Goal: Information Seeking & Learning: Learn about a topic

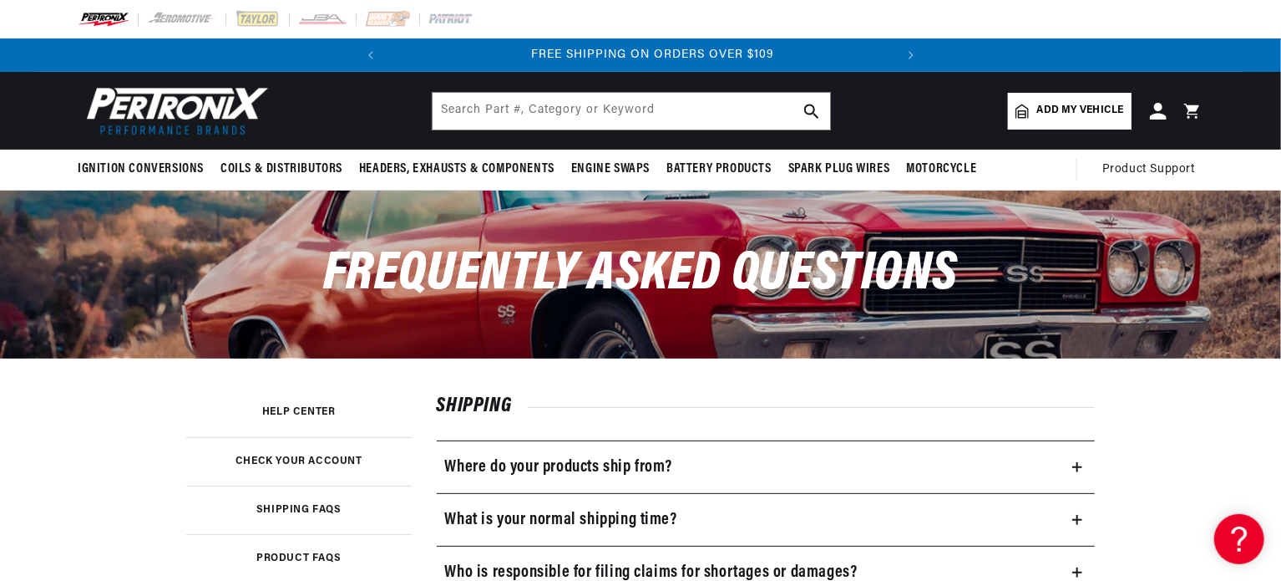
scroll to position [0, 506]
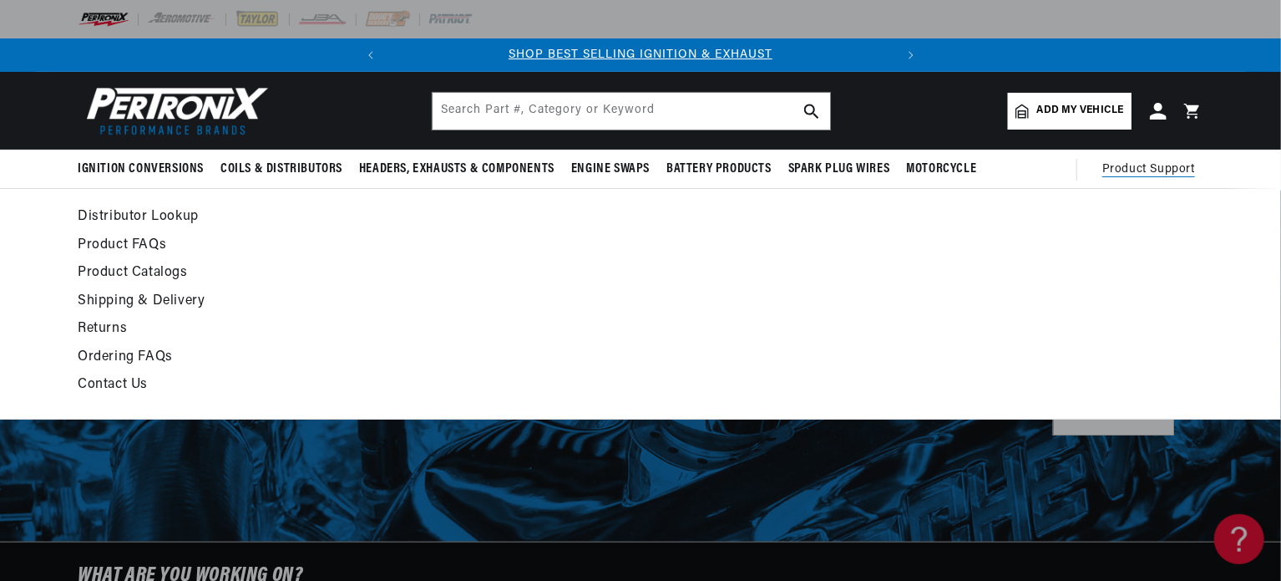
click at [1149, 166] on span "Product Support" at bounding box center [1149, 169] width 93 height 18
click at [182, 212] on link "Distributor Lookup" at bounding box center [488, 216] width 821 height 23
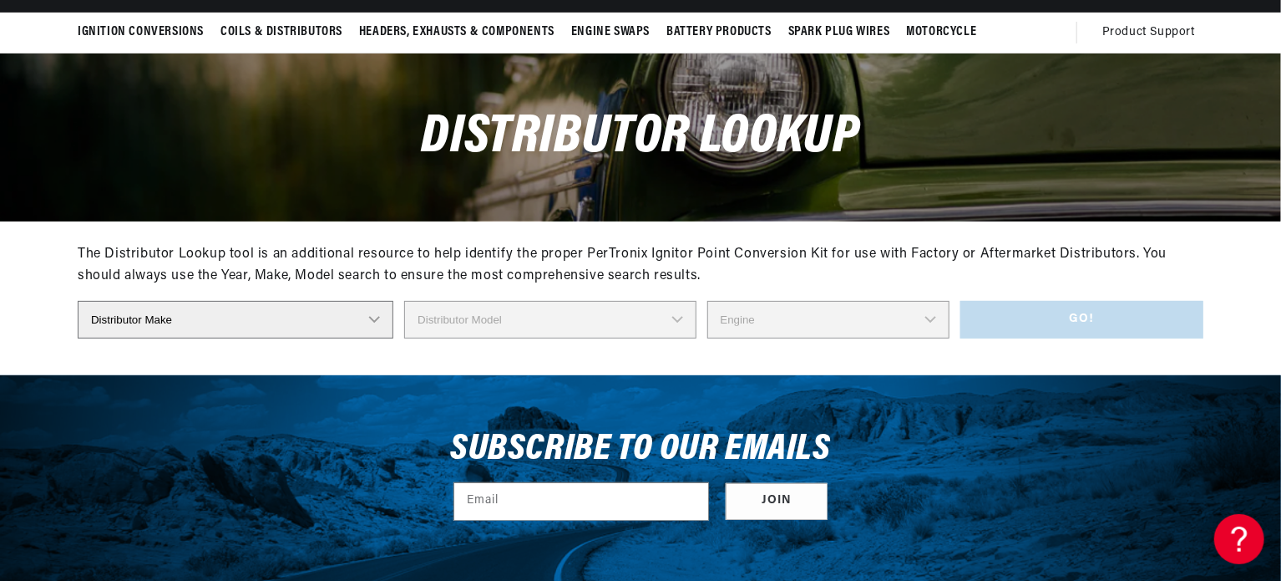
scroll to position [167, 0]
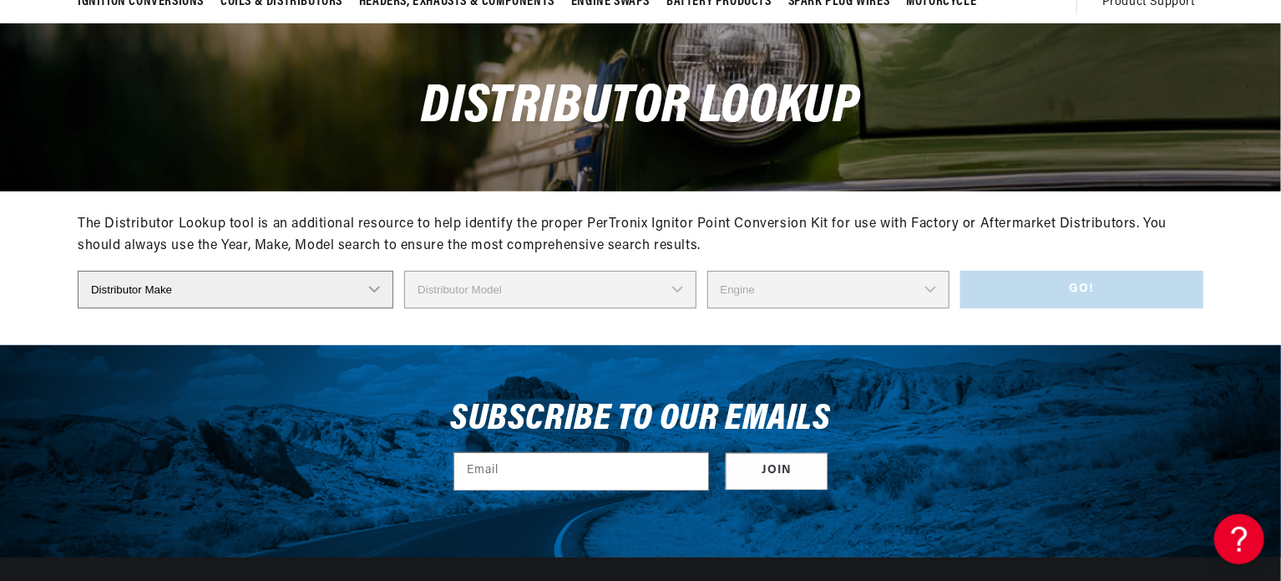
click at [375, 287] on select "Distributor Make Accel Aldon Autolite Bosch Century Chrysler Clark Colt Contine…" at bounding box center [236, 290] width 316 height 38
select select "Lucas"
click at [78, 271] on select "Distributor Make Accel Aldon Autolite Bosch Century Chrysler Clark Colt Contine…" at bounding box center [236, 290] width 316 height 38
click at [691, 285] on select "Distributor Model 4379 40328 40427 40640 41276 41278 41298 41311 41318 41325 41…" at bounding box center [551, 290] width 296 height 38
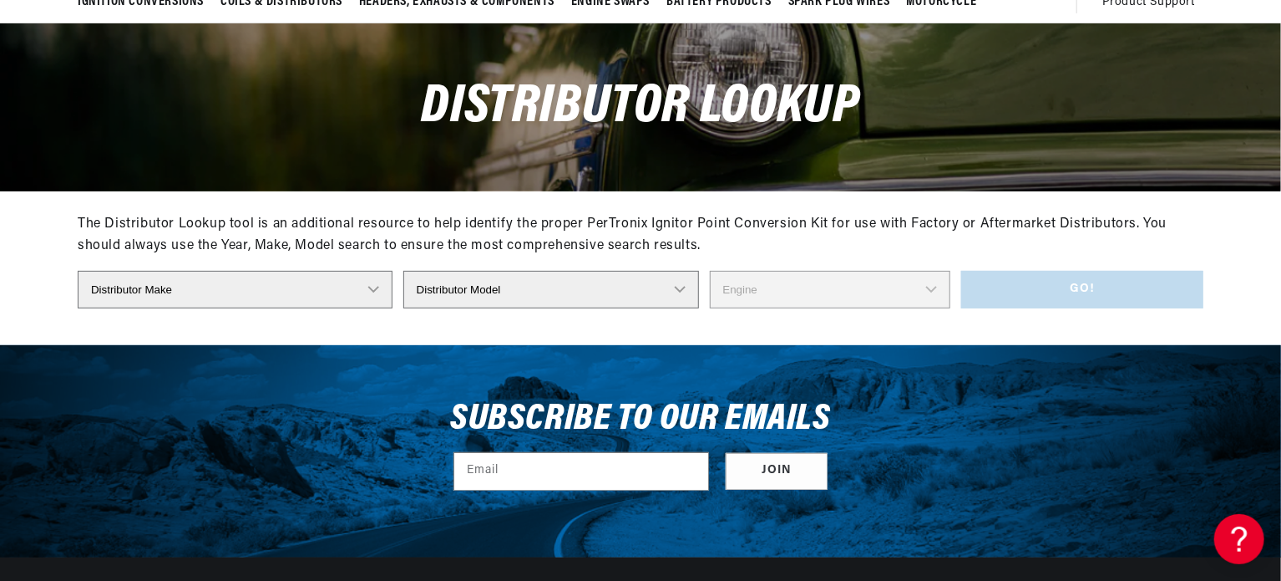
scroll to position [0, 0]
click at [966, 135] on div "Distributor Lookup" at bounding box center [640, 106] width 1209 height 167
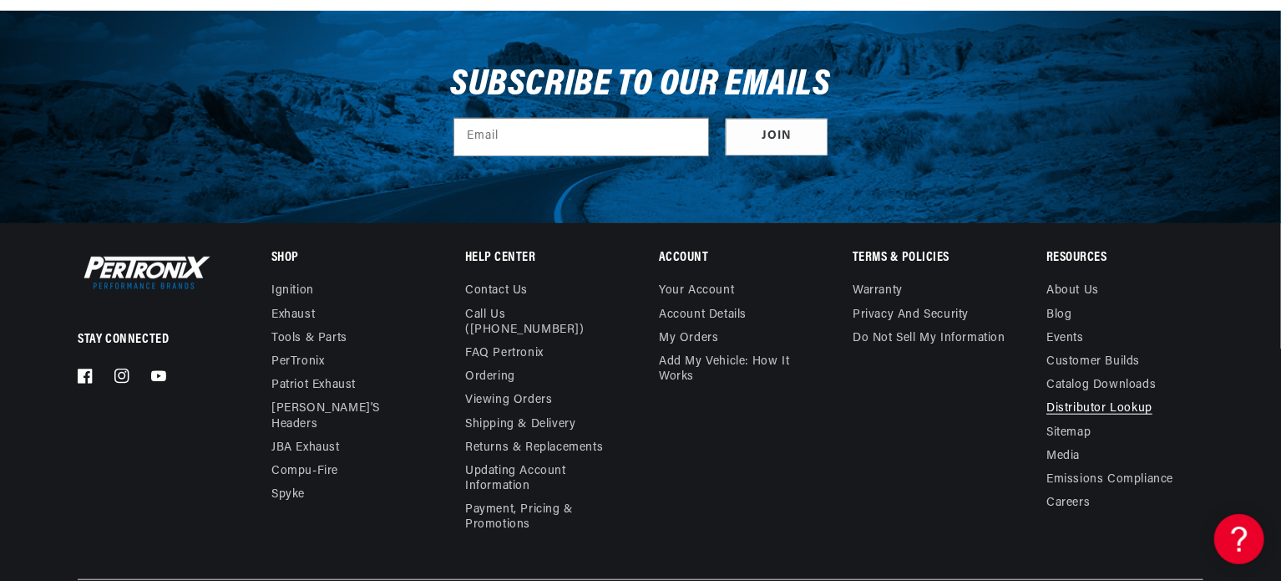
scroll to position [0, 506]
click at [525, 320] on link "Call Us ([PHONE_NUMBER])" at bounding box center [537, 322] width 144 height 38
click at [533, 345] on link "FAQ Pertronix" at bounding box center [504, 353] width 79 height 23
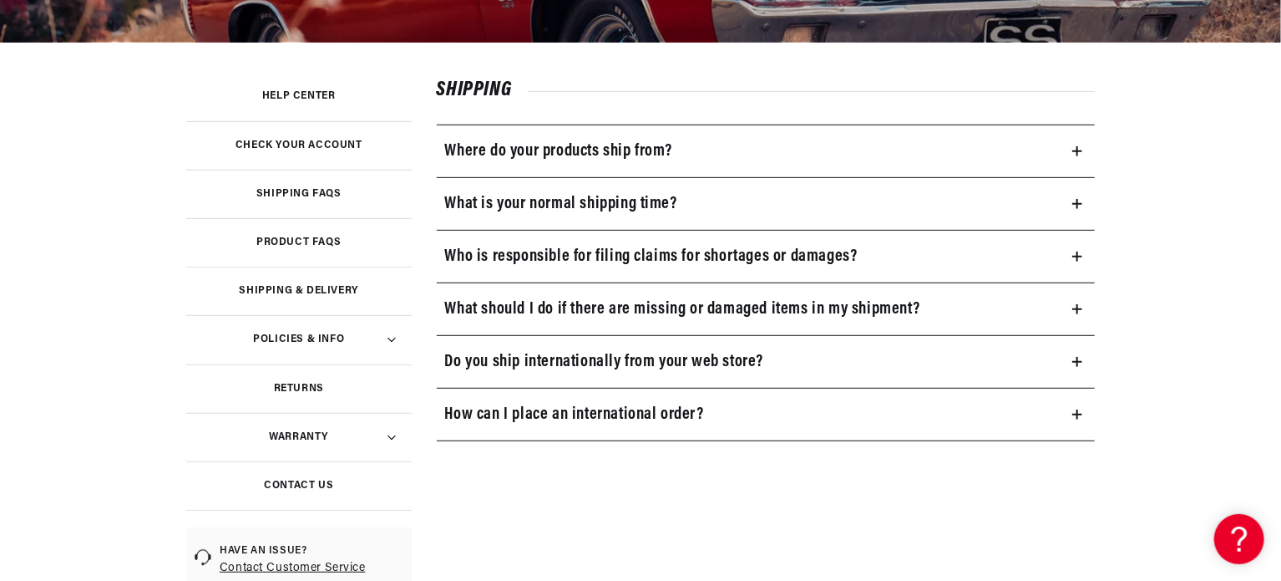
scroll to position [334, 0]
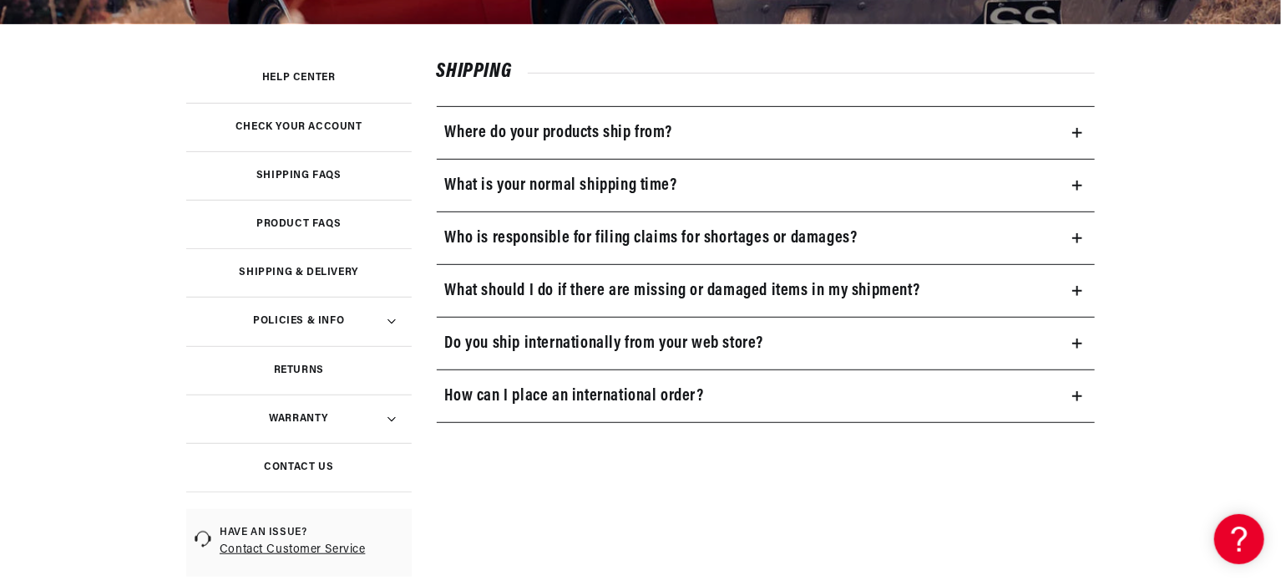
click at [317, 69] on link "Help Center" at bounding box center [299, 77] width 226 height 48
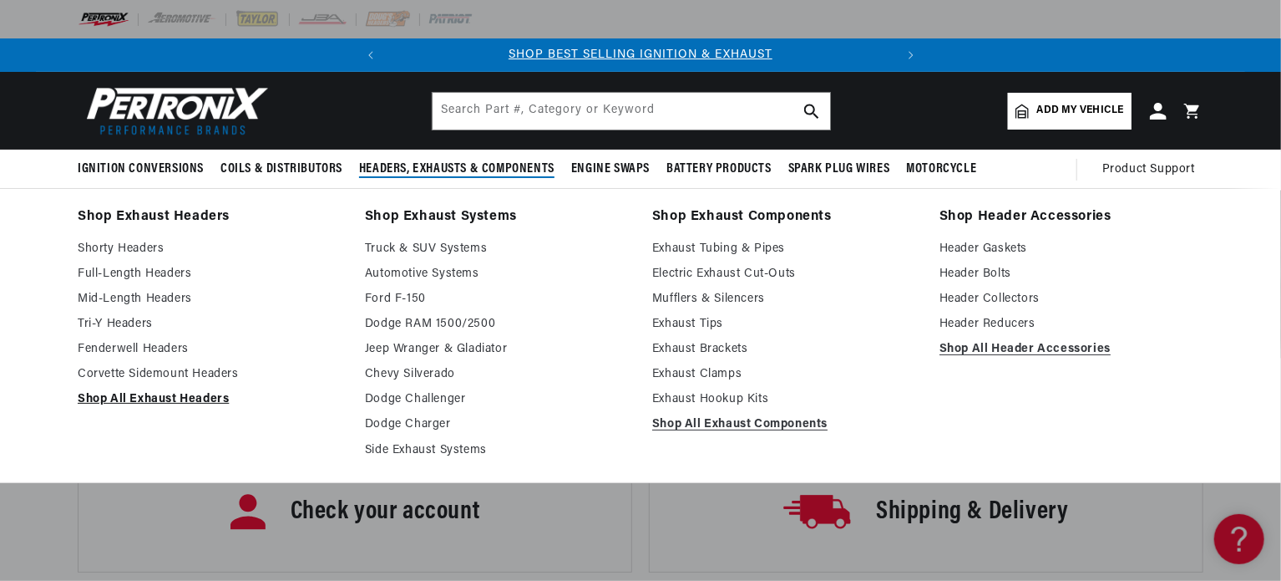
click at [208, 397] on link "Shop All Exhaust Headers" at bounding box center [210, 399] width 264 height 20
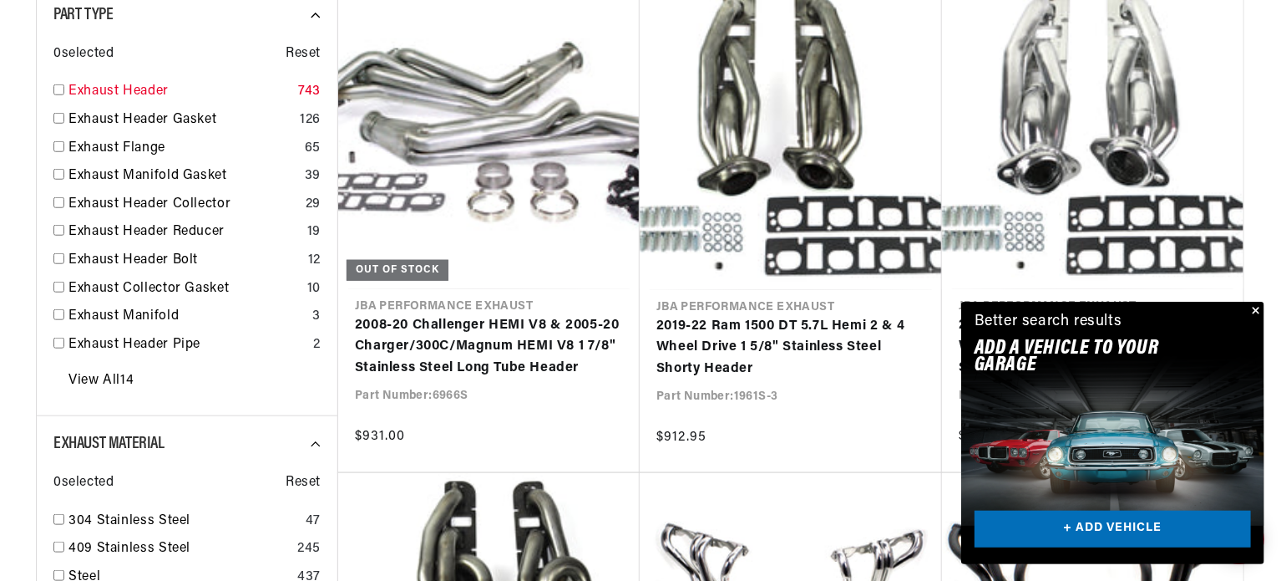
scroll to position [0, 506]
click at [57, 89] on input "checkbox" at bounding box center [58, 89] width 11 height 11
checkbox input "true"
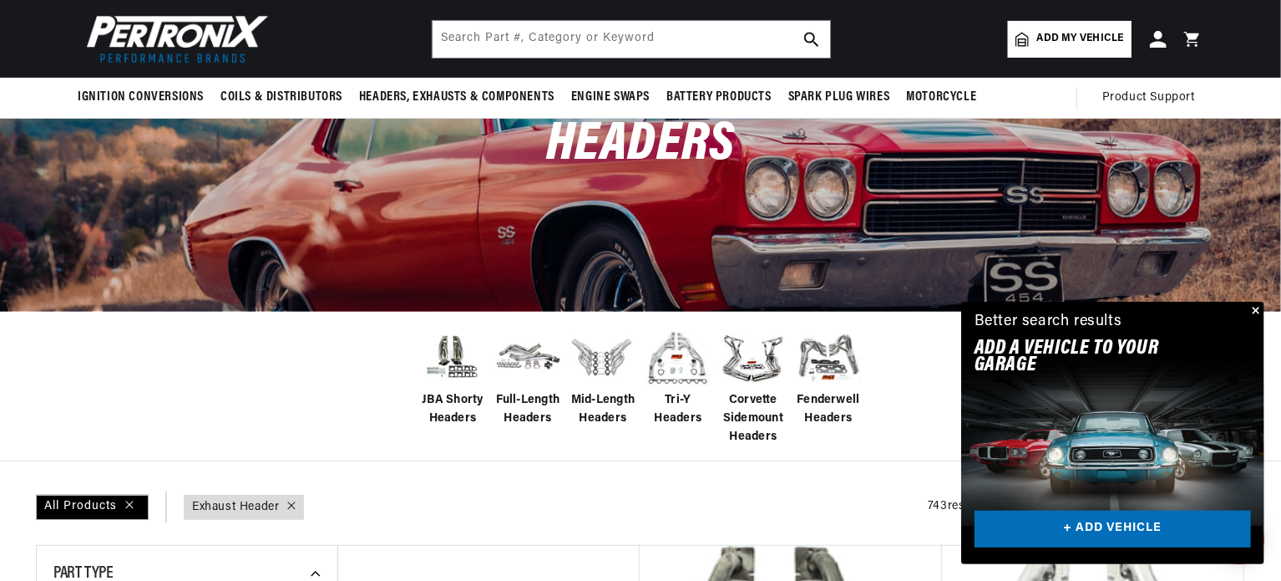
scroll to position [84, 0]
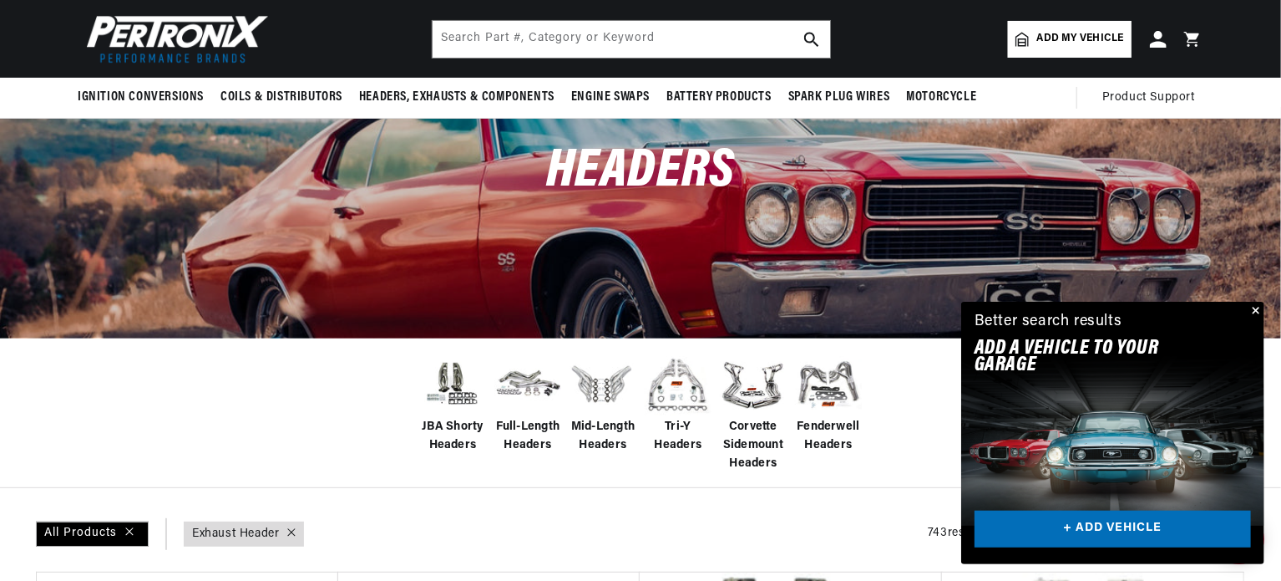
click at [1089, 26] on link "Add my vehicle" at bounding box center [1070, 39] width 124 height 37
click at [1260, 314] on button "Close" at bounding box center [1255, 312] width 20 height 20
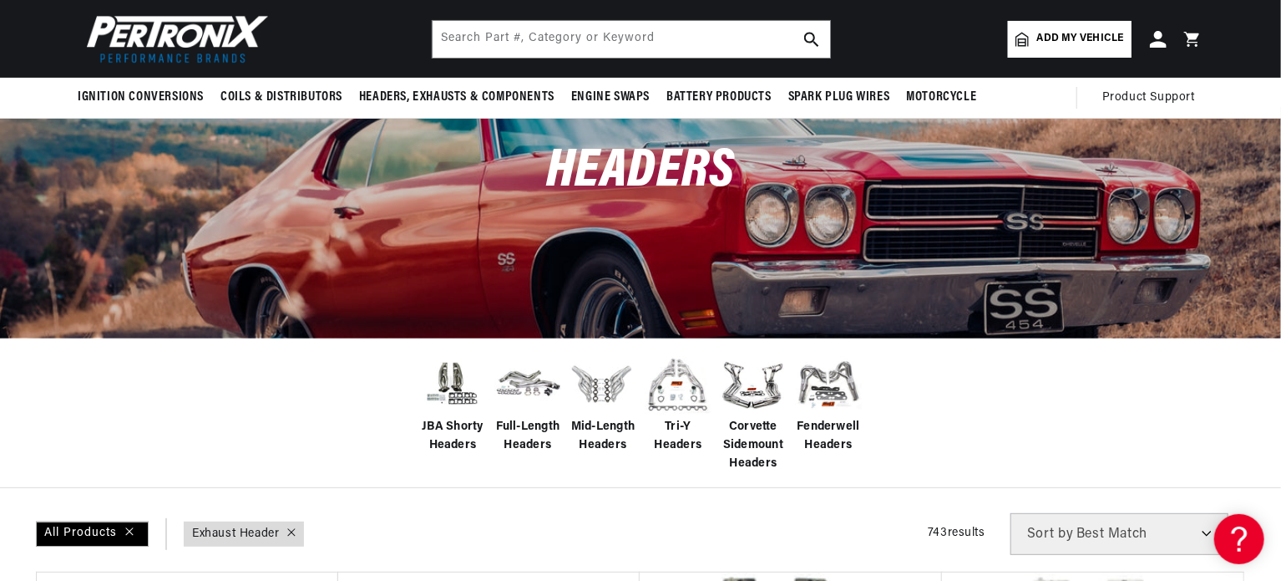
click at [1056, 33] on span "Add my vehicle" at bounding box center [1080, 39] width 87 height 16
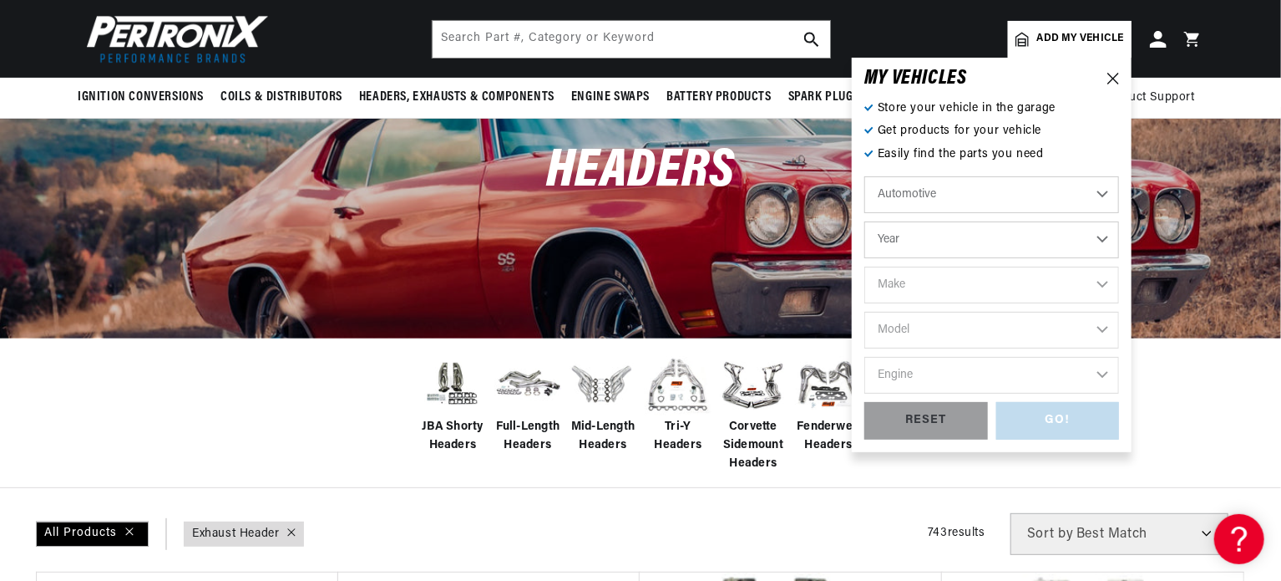
scroll to position [0, 506]
click at [1106, 242] on select "Year 2026 2025 2024 2023 2022 2021 2020 2019 2018 2017 2016 2015 2014 2013 2012…" at bounding box center [991, 239] width 255 height 37
select select "1980"
click at [864, 221] on select "Year 2026 2025 2024 2023 2022 2021 2020 2019 2018 2017 2016 2015 2014 2013 2012…" at bounding box center [991, 239] width 255 height 37
select select "1980"
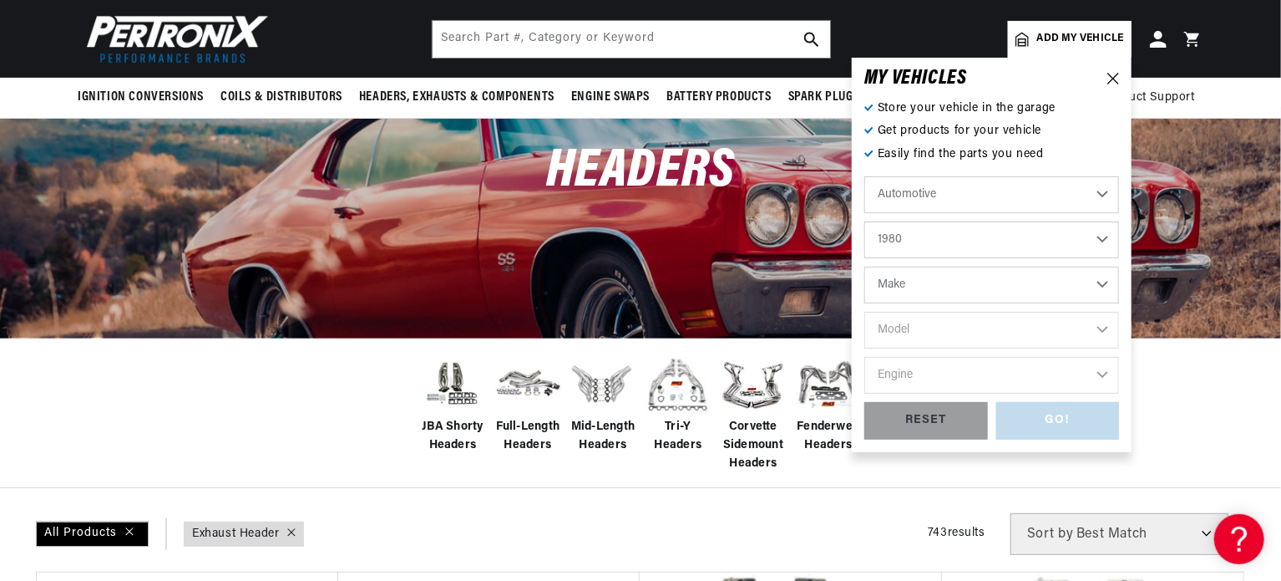
scroll to position [0, 0]
click at [1099, 283] on select "Make Alfa Romeo American Motors Audi Avanti Buick Cadillac Checker Chevrolet Ch…" at bounding box center [991, 284] width 255 height 37
select select "Triumph"
click at [864, 266] on select "Make Alfa Romeo American Motors Audi Avanti Buick Cadillac Checker Chevrolet Ch…" at bounding box center [991, 284] width 255 height 37
select select "Triumph"
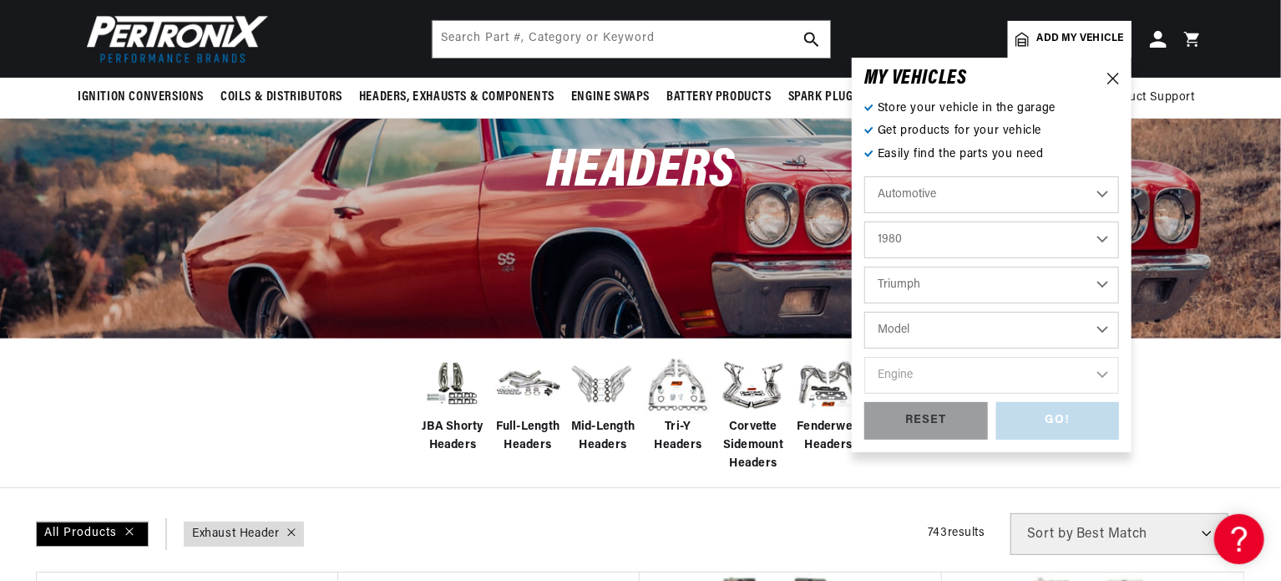
click at [1103, 327] on select "Model Spitfire TR7" at bounding box center [991, 330] width 255 height 37
select select "Spitfire"
click at [864, 312] on select "Model Spitfire TR7" at bounding box center [991, 330] width 255 height 37
select select "Spitfire"
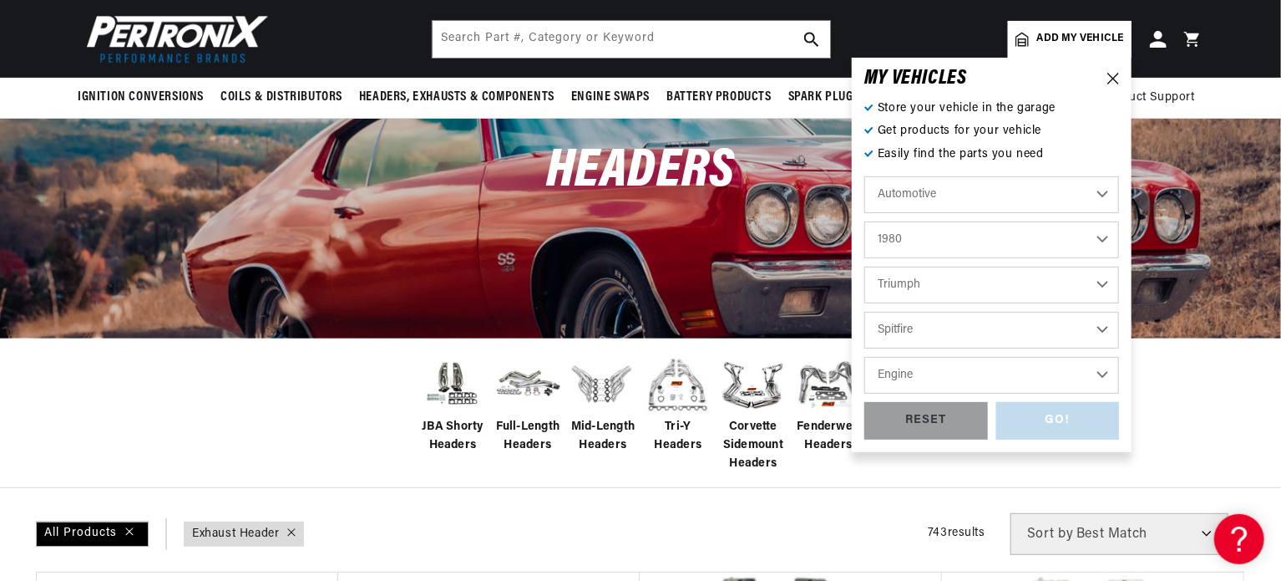
click at [1104, 373] on select "Engine 1.5L" at bounding box center [991, 375] width 255 height 37
select select "1.5L"
click at [864, 357] on select "Engine 1.5L" at bounding box center [991, 375] width 255 height 37
select select "1.5L"
click at [1052, 423] on div "GO!" at bounding box center [1058, 421] width 124 height 38
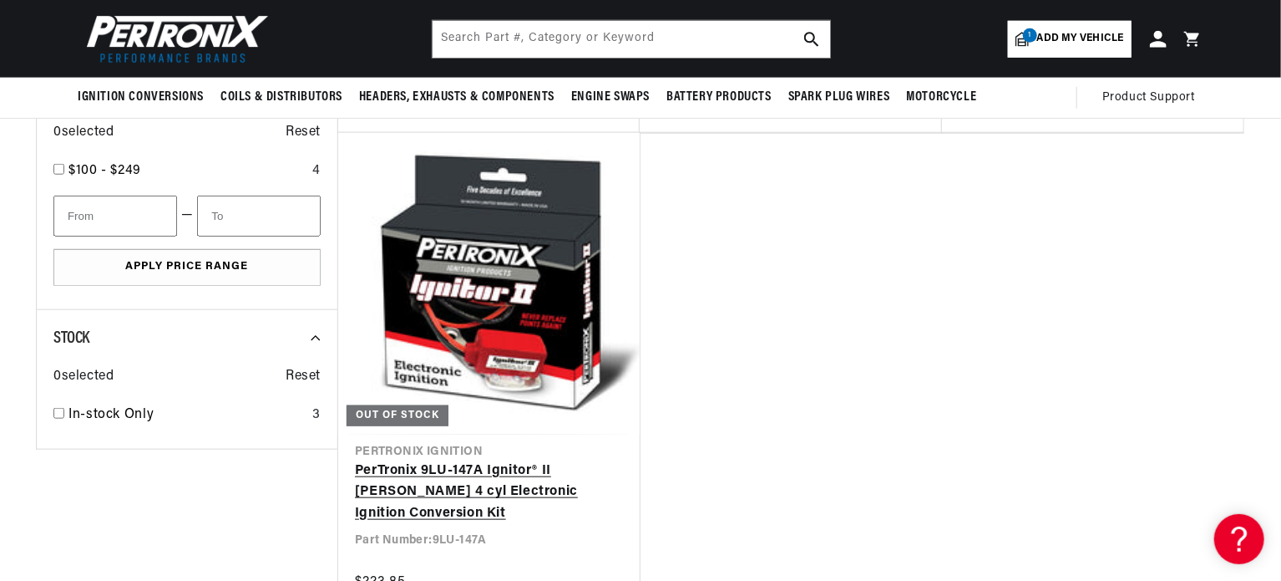
click at [462, 479] on link "PerTronix 9LU-147A Ignitor® II Lucas 4 cyl Electronic Ignition Conversion Kit" at bounding box center [489, 492] width 268 height 64
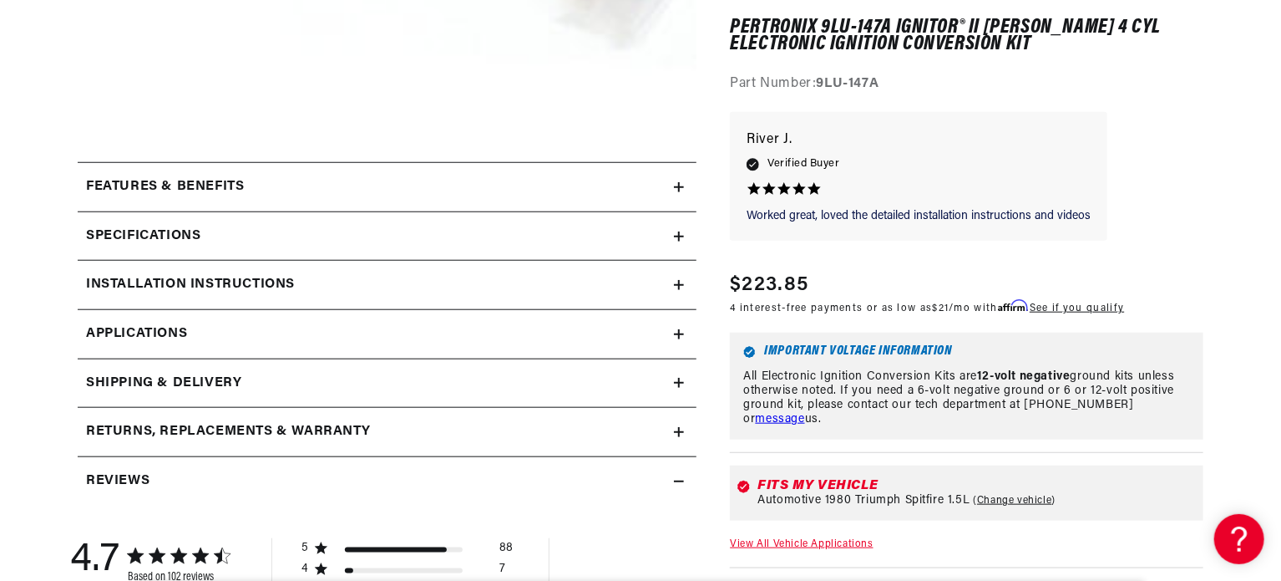
scroll to position [668, 0]
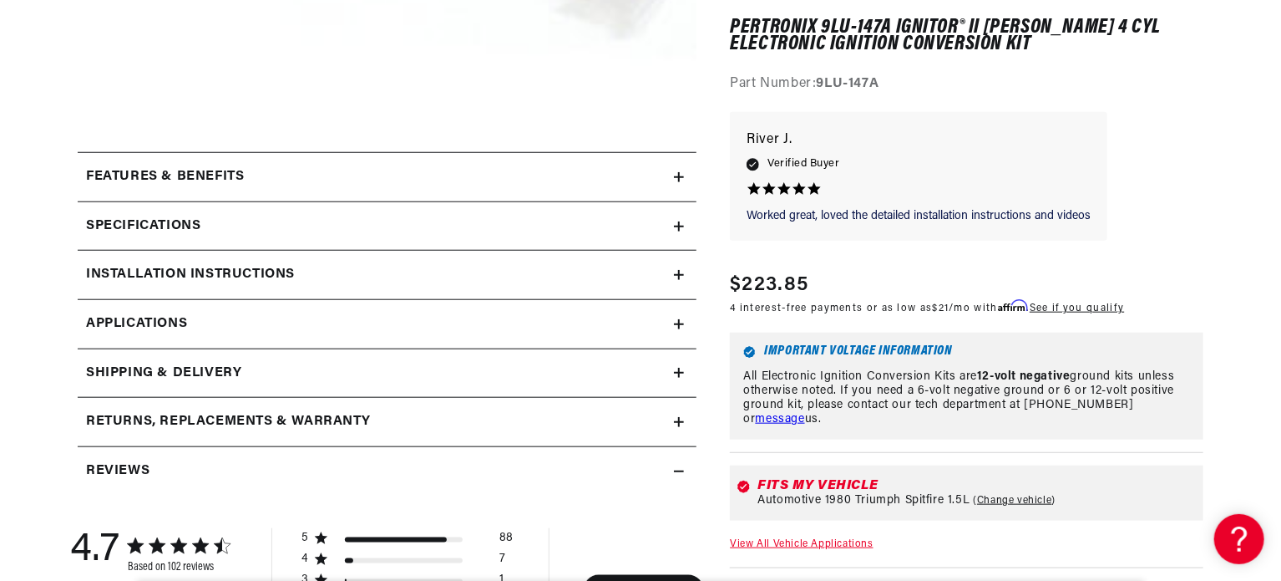
click at [231, 180] on h2 "Features & Benefits" at bounding box center [165, 177] width 158 height 22
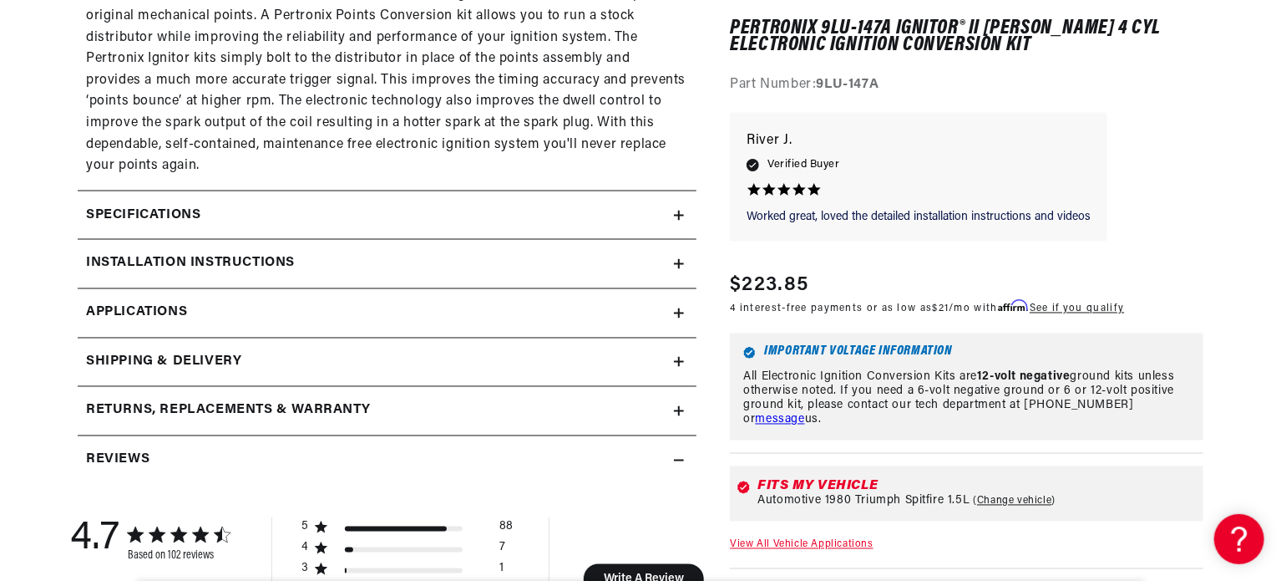
scroll to position [1420, 0]
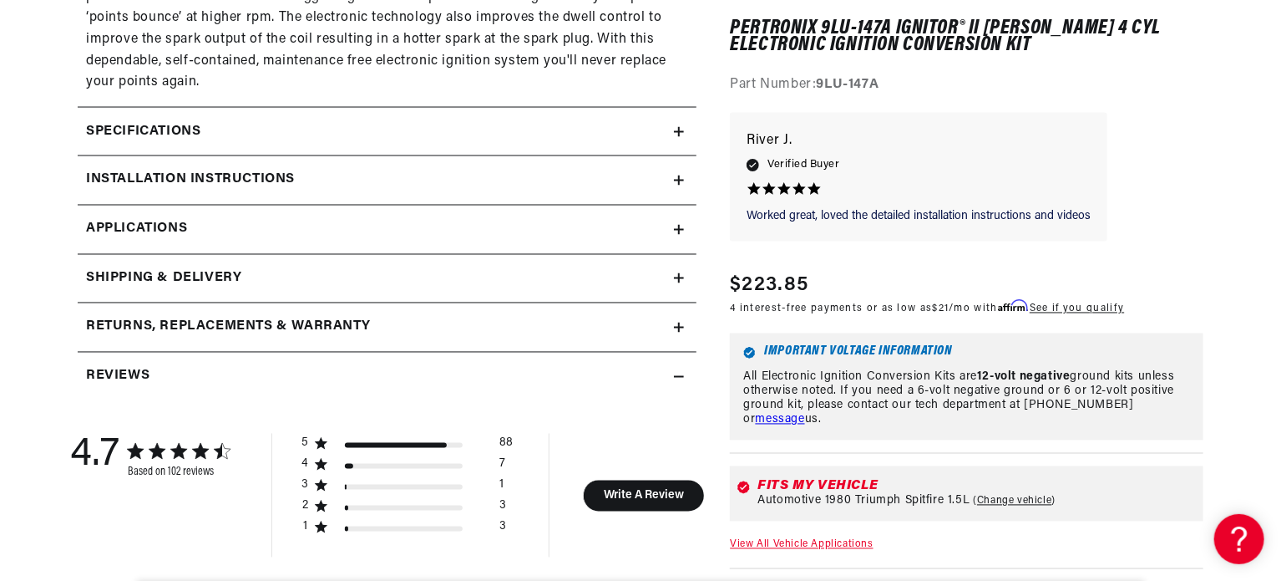
click at [673, 128] on div "Specifications" at bounding box center [376, 132] width 596 height 22
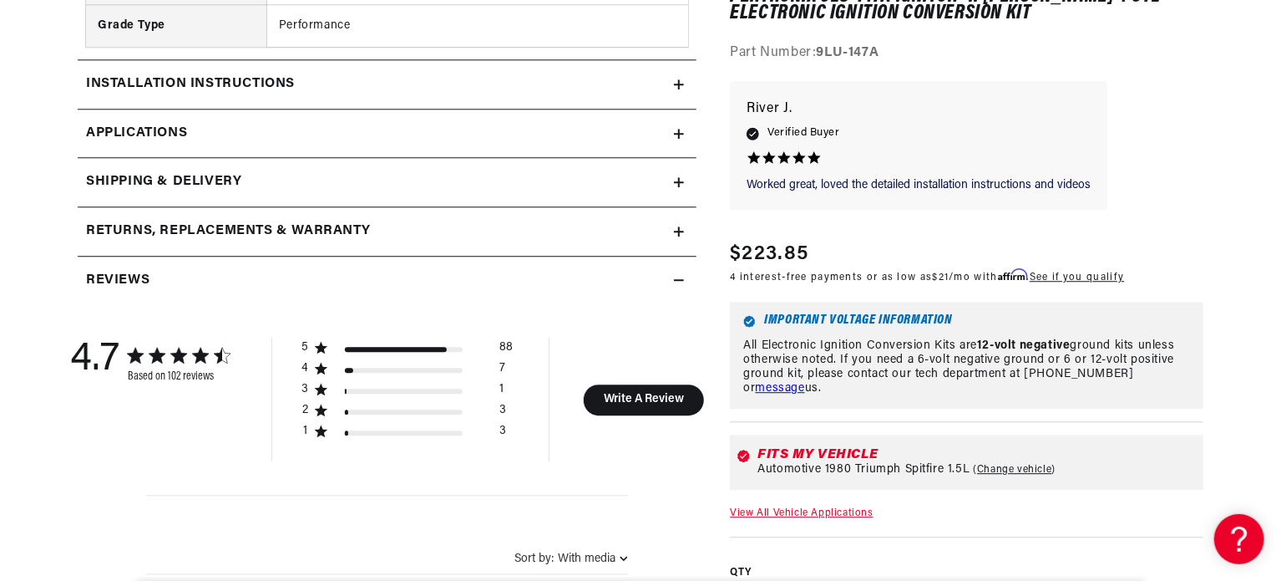
scroll to position [0, 0]
click at [675, 84] on icon at bounding box center [679, 84] width 10 height 0
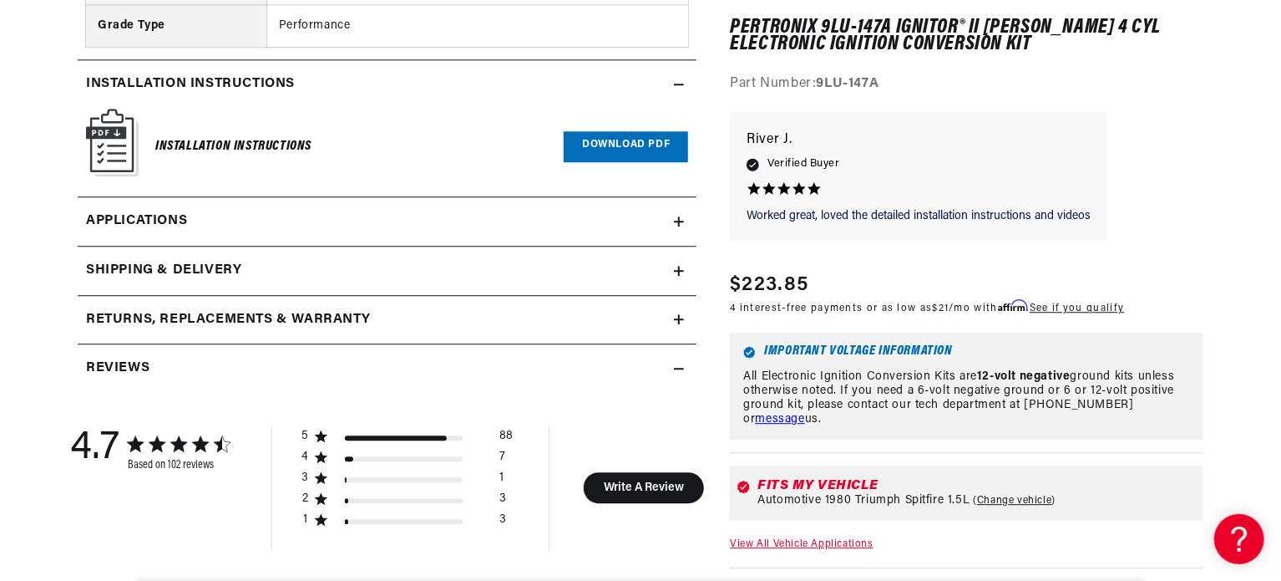
scroll to position [0, 506]
click at [576, 136] on link "Download PDF" at bounding box center [626, 146] width 124 height 31
click at [187, 211] on span "Applications" at bounding box center [136, 221] width 101 height 22
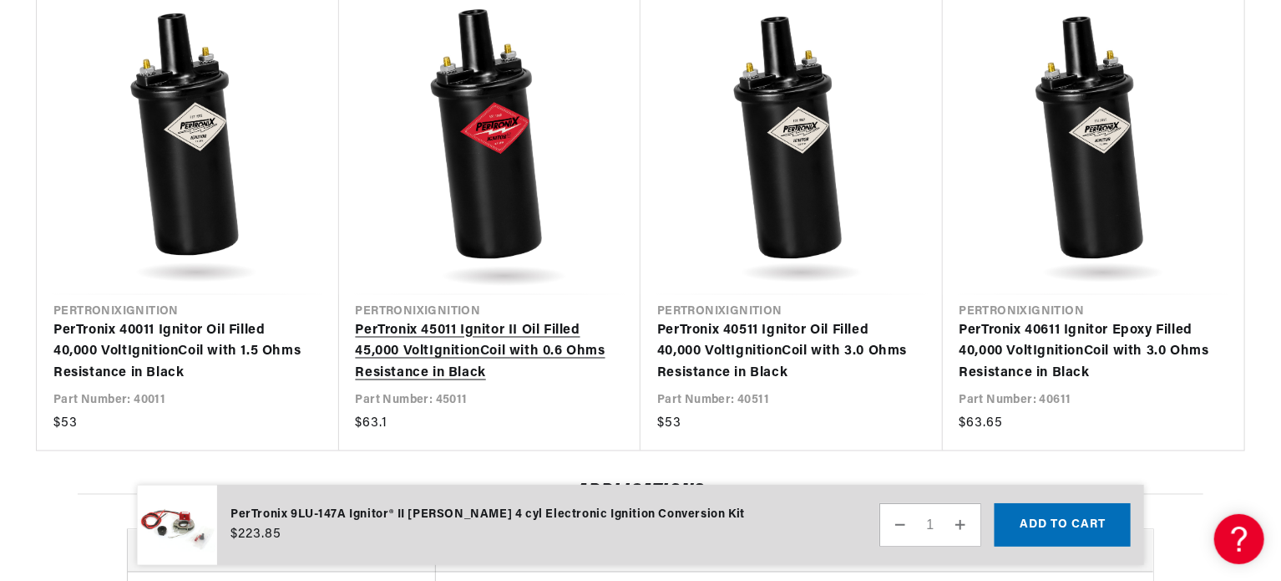
scroll to position [0, 506]
click at [490, 340] on link "PerTronix 45011 Ignitor II Oil Filled 45,000 Volt Ignition Coil with 0.6 Ohms R…" at bounding box center [482, 353] width 252 height 64
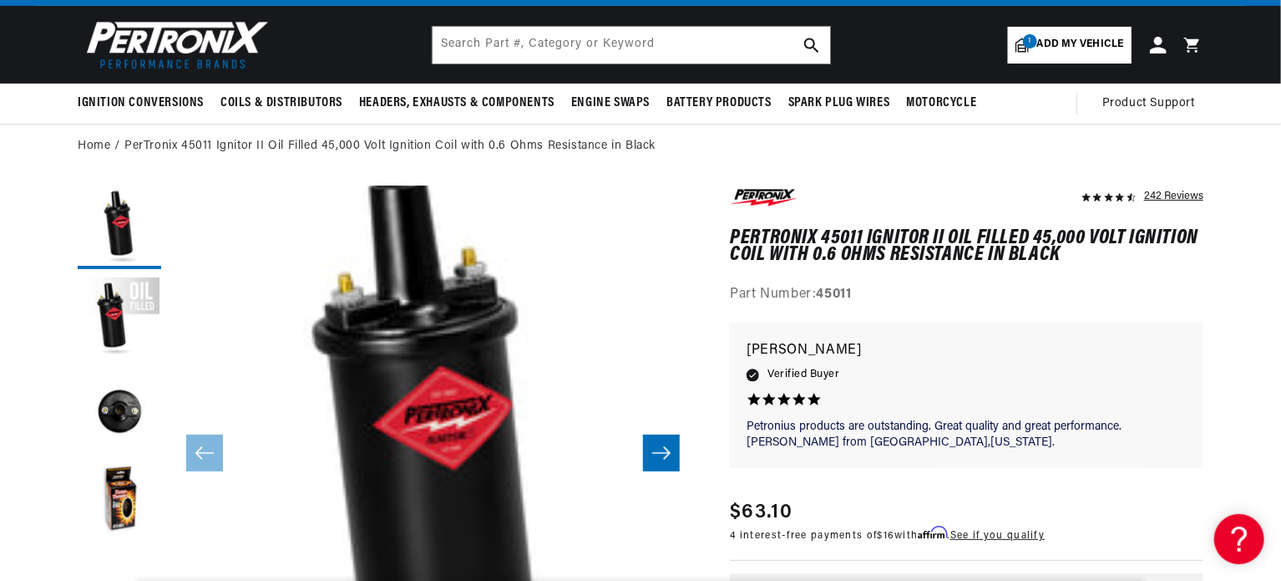
scroll to position [84, 0]
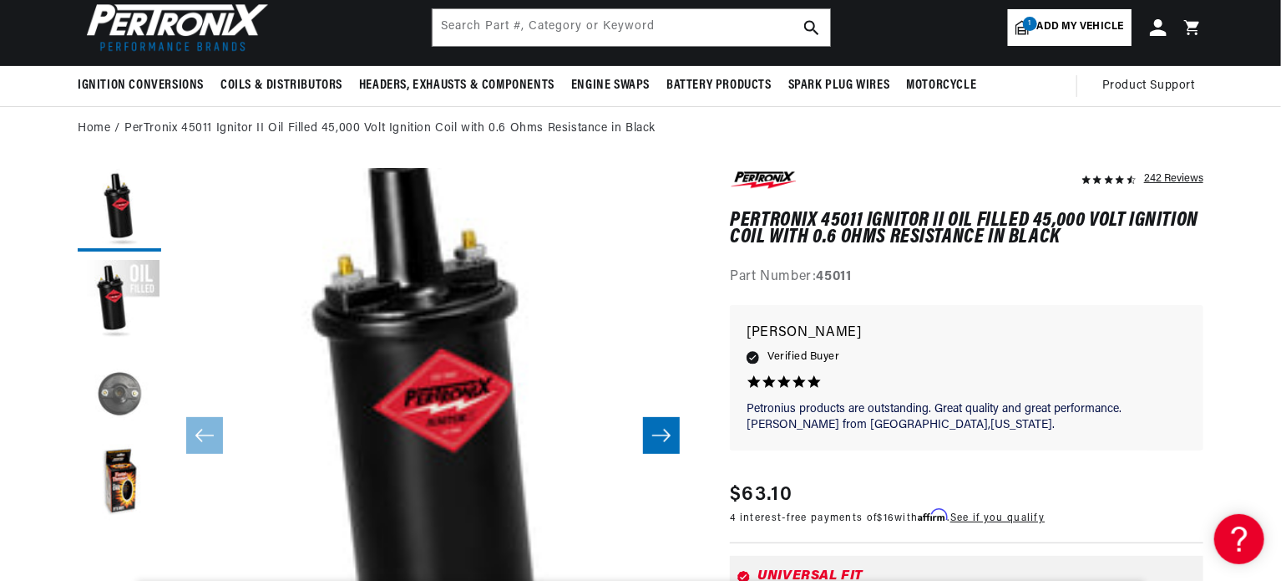
click at [129, 401] on button "Load image 3 in gallery view" at bounding box center [120, 394] width 84 height 84
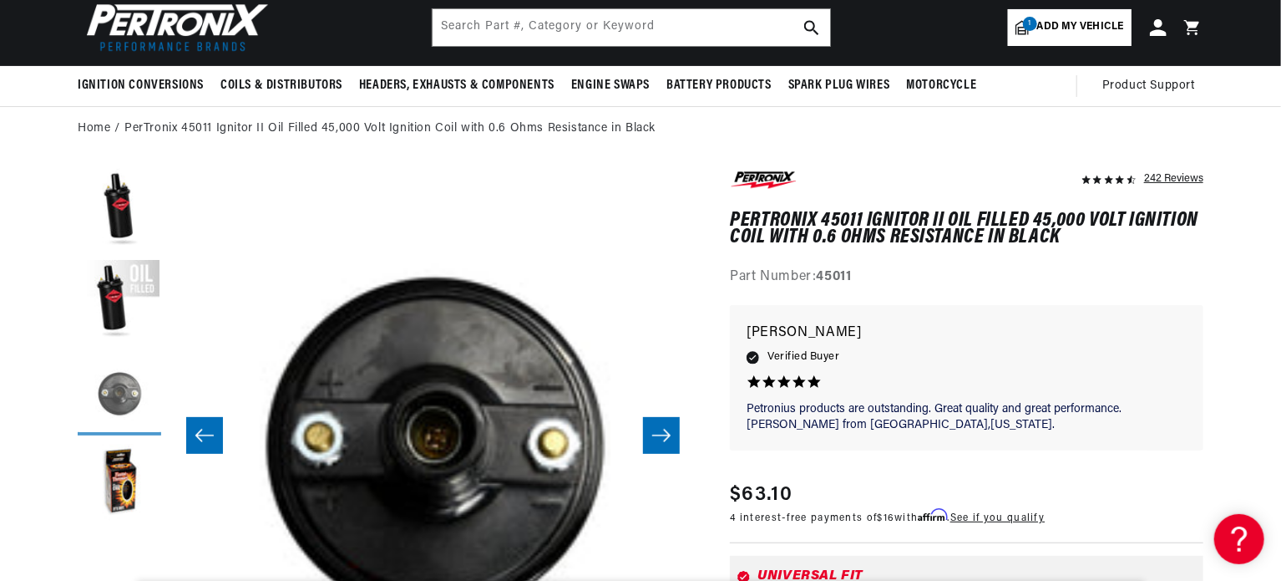
scroll to position [0, 506]
click at [134, 293] on button "Load image 2 in gallery view" at bounding box center [120, 302] width 84 height 84
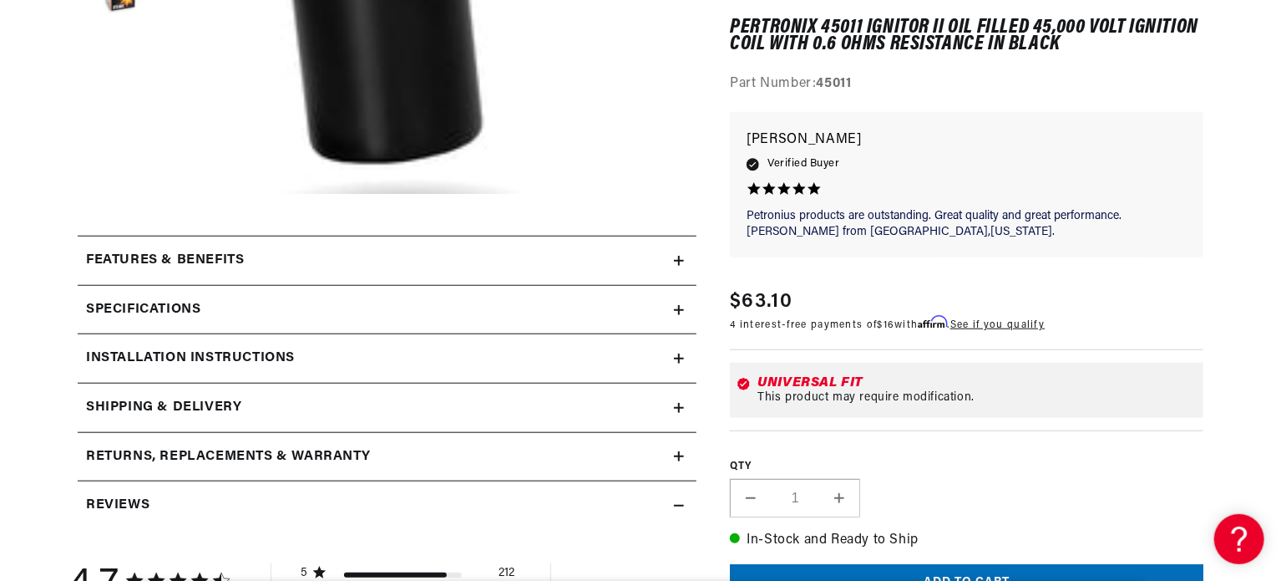
click at [167, 270] on h2 "Features & Benefits" at bounding box center [165, 261] width 158 height 22
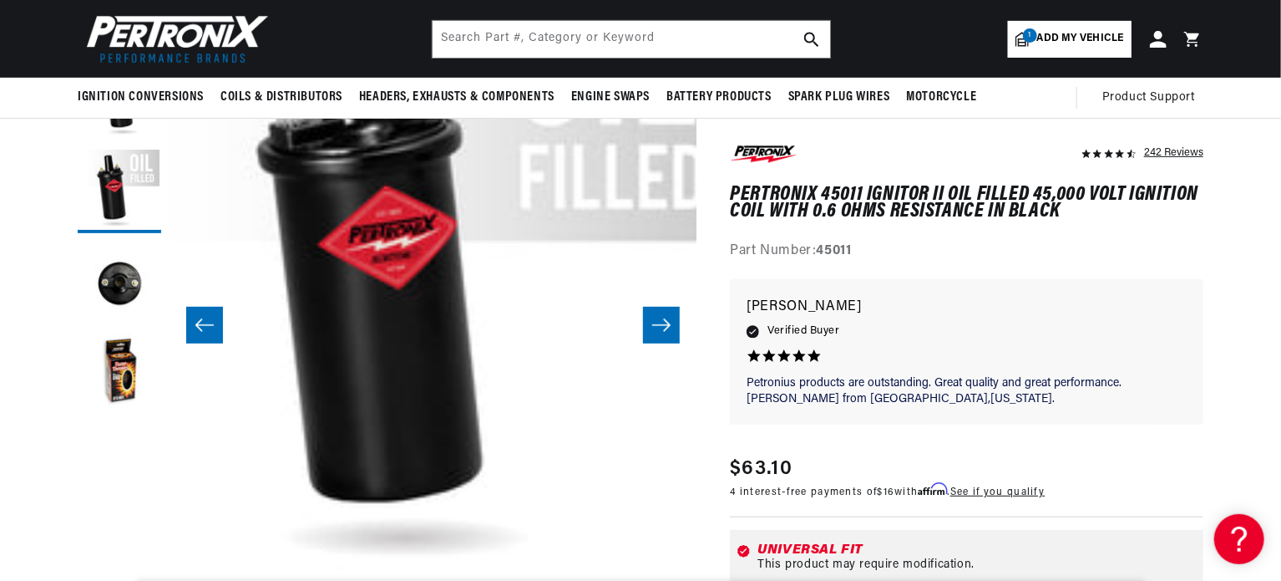
scroll to position [0, 0]
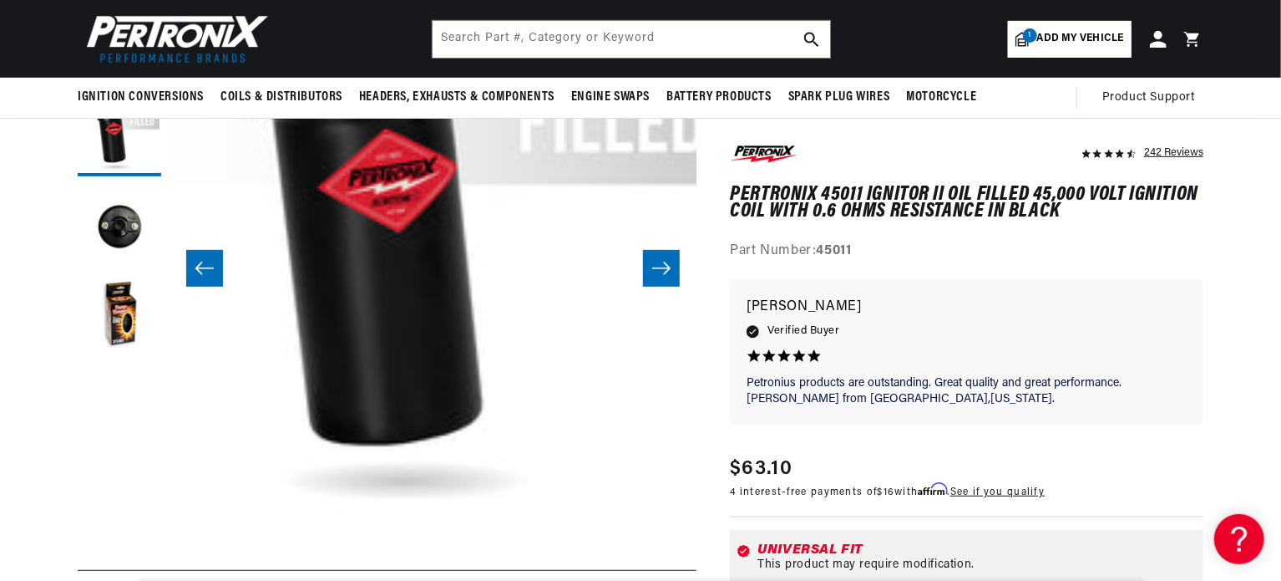
click at [678, 264] on button "Slide right" at bounding box center [661, 268] width 37 height 37
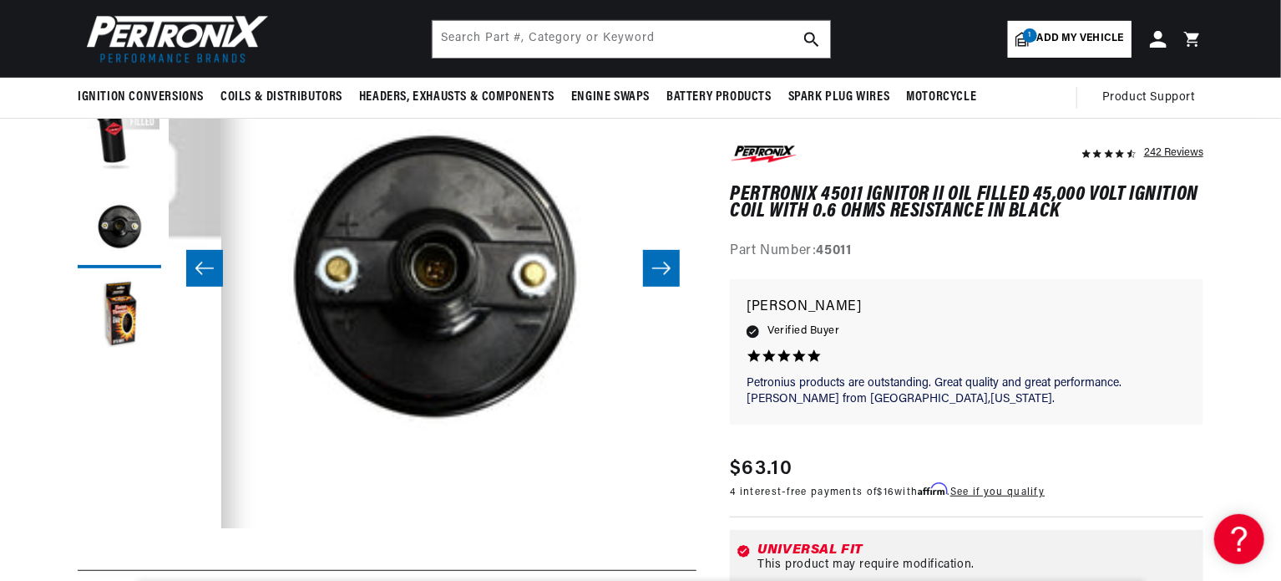
click at [660, 265] on icon "Slide right" at bounding box center [661, 268] width 20 height 17
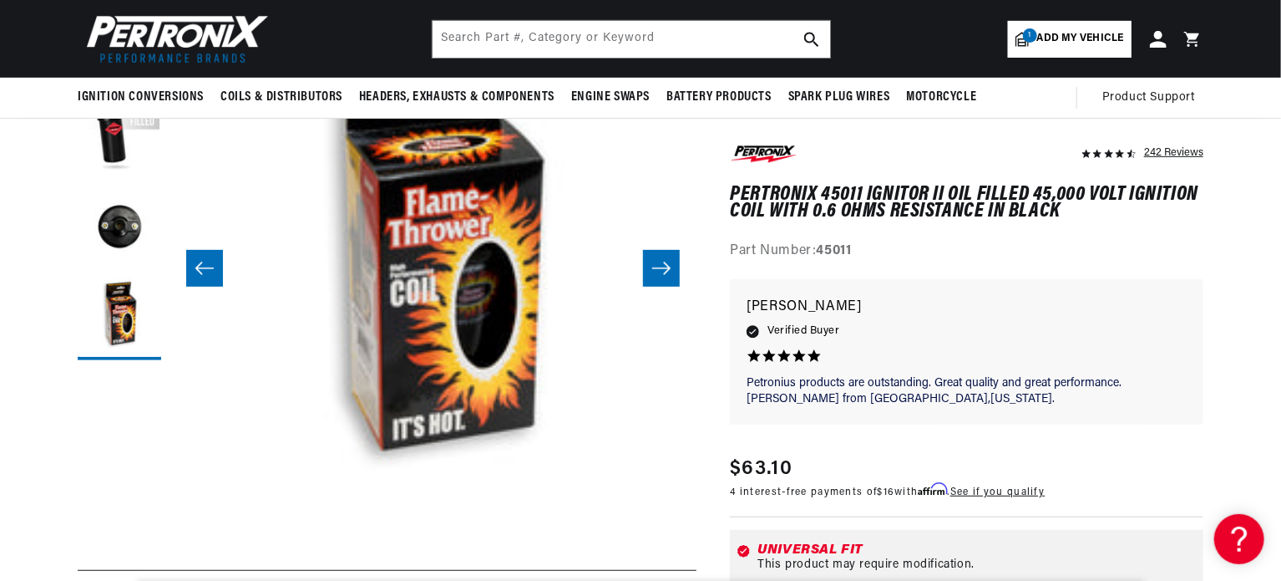
click at [658, 266] on icon "Slide right" at bounding box center [661, 268] width 20 height 17
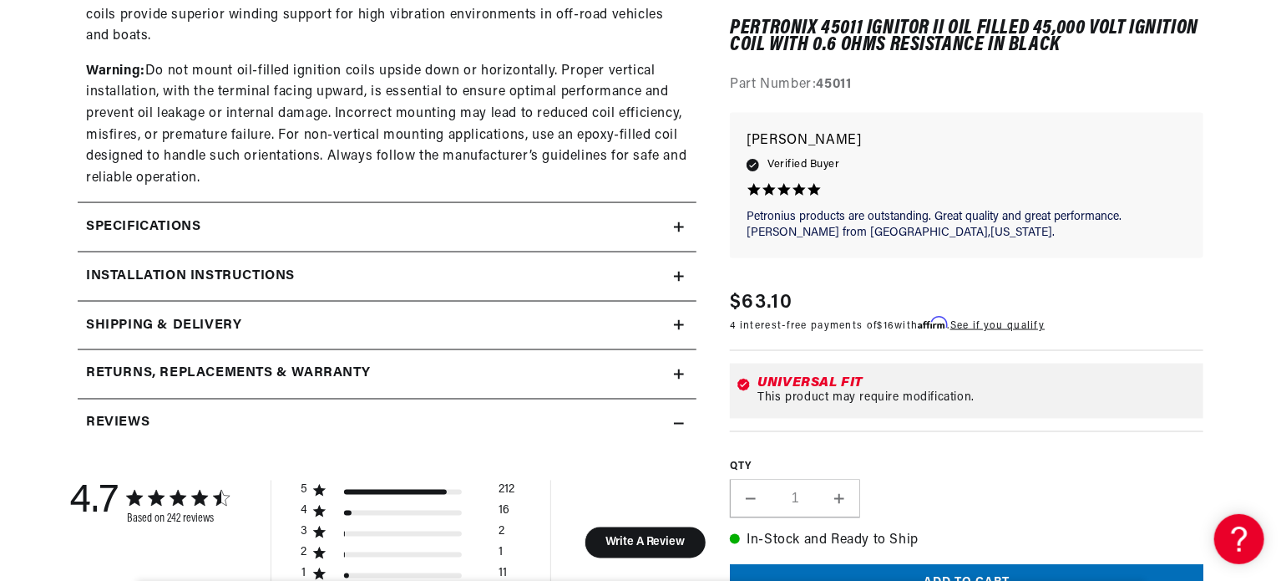
scroll to position [1253, 0]
click at [677, 220] on summary "Specifications" at bounding box center [387, 226] width 619 height 48
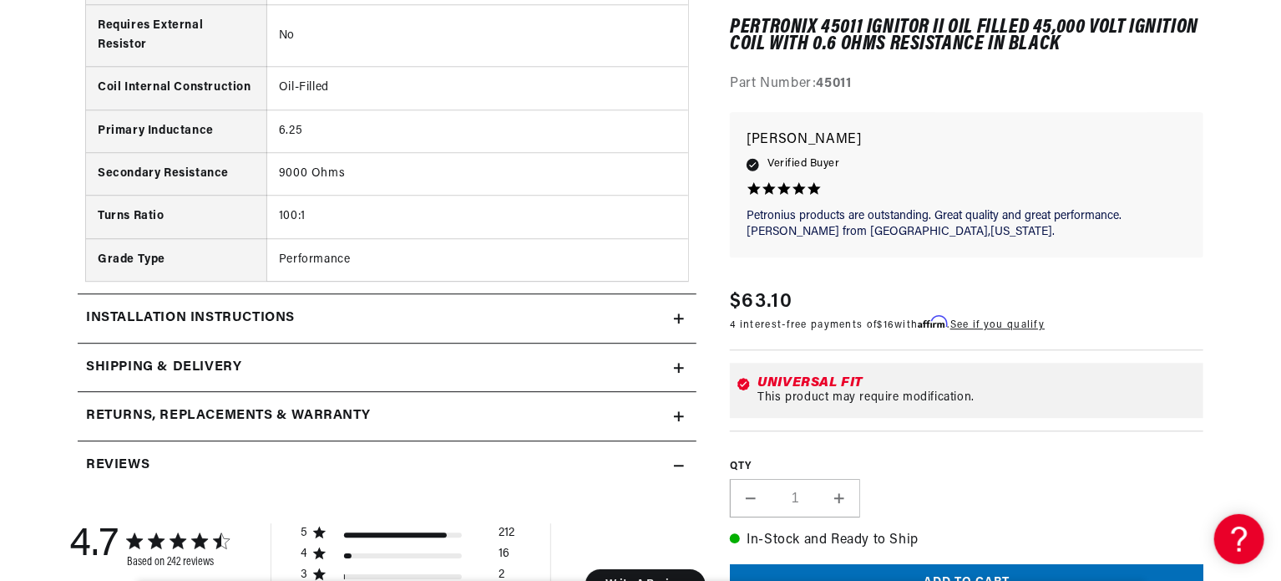
scroll to position [2339, 0]
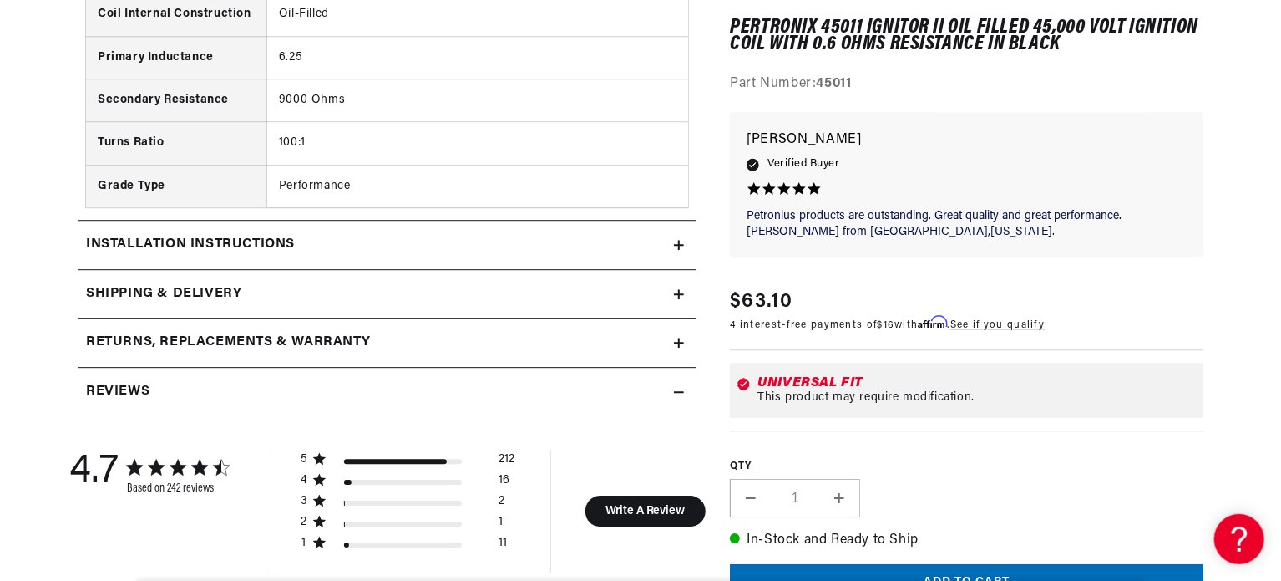
click at [246, 239] on h2 "Installation instructions" at bounding box center [190, 245] width 209 height 22
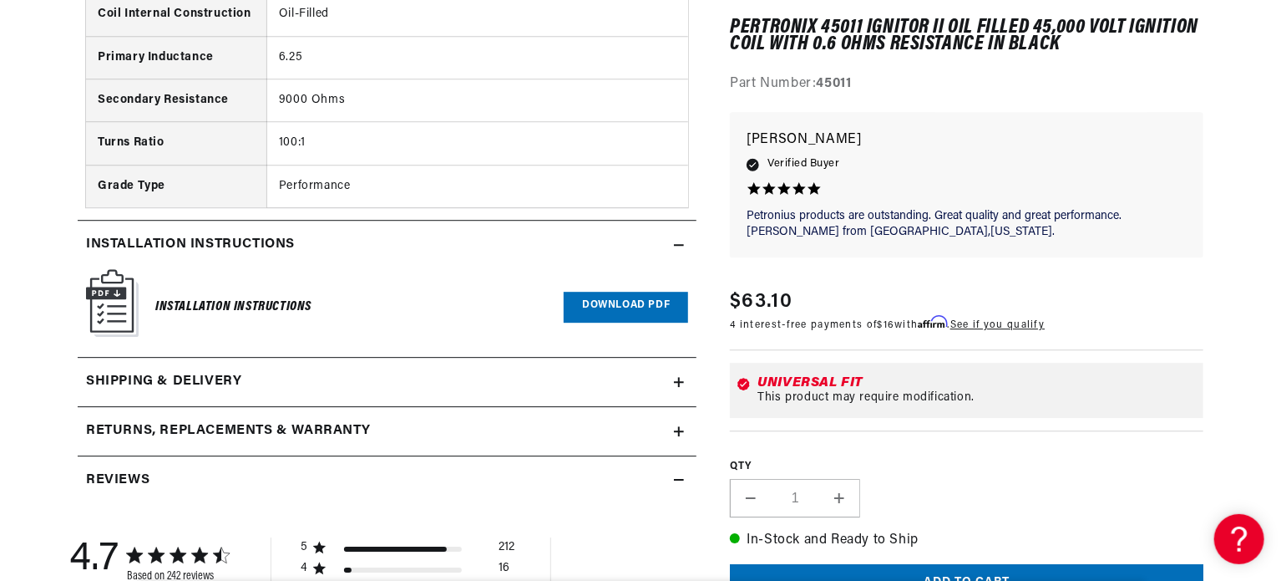
scroll to position [0, 506]
click at [607, 312] on link "Download PDF" at bounding box center [626, 307] width 124 height 31
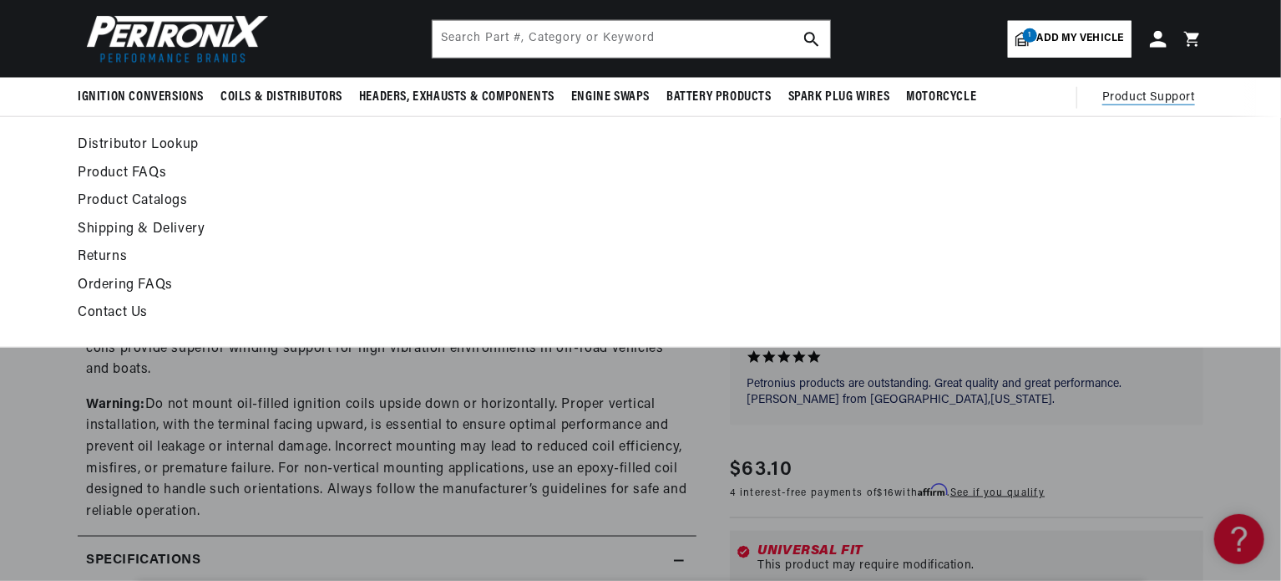
click at [1111, 93] on span "Product Support" at bounding box center [1149, 98] width 93 height 18
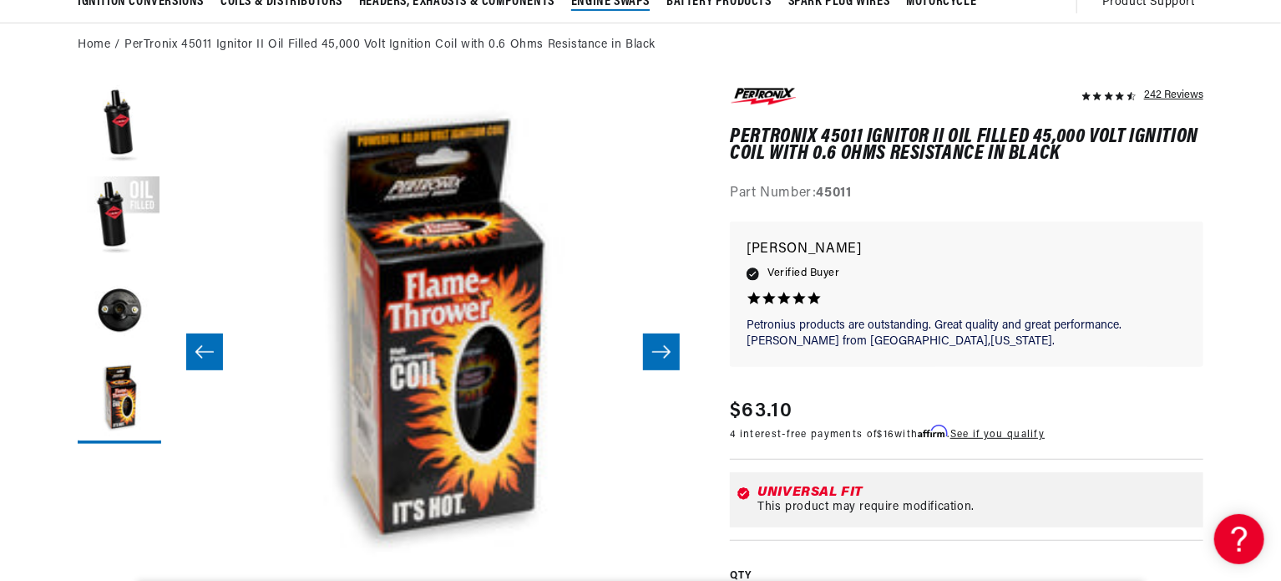
scroll to position [0, 485]
